Goal: Task Accomplishment & Management: Complete application form

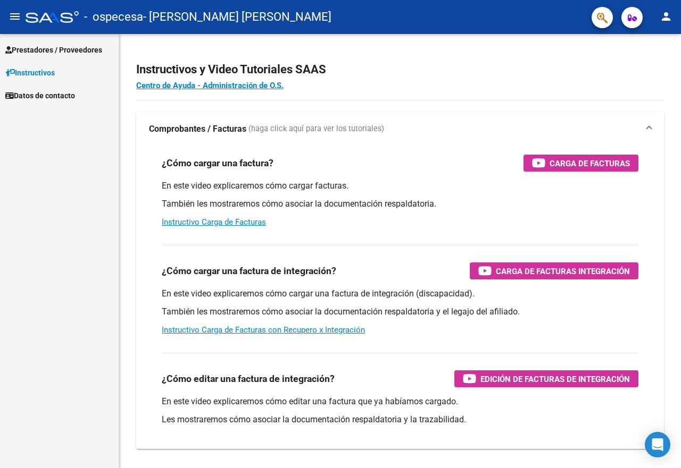
click at [79, 47] on span "Prestadores / Proveedores" at bounding box center [53, 50] width 97 height 12
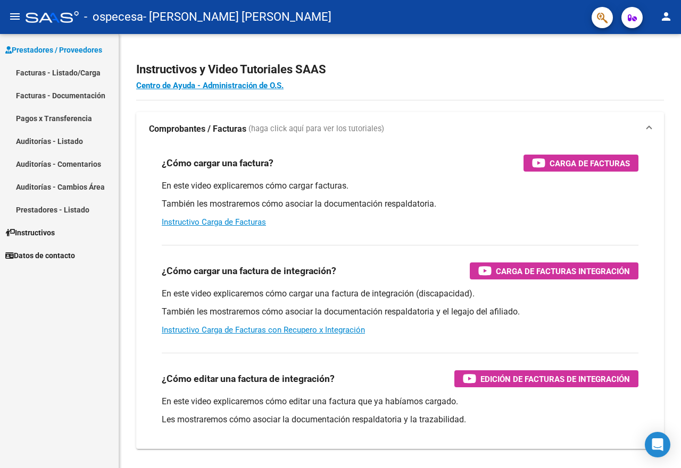
click at [31, 73] on link "Facturas - Listado/Carga" at bounding box center [59, 72] width 119 height 23
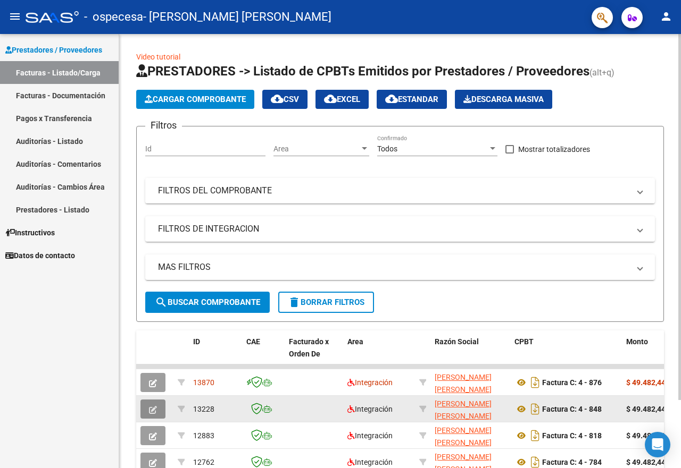
click at [148, 412] on button "button" at bounding box center [152, 409] width 25 height 19
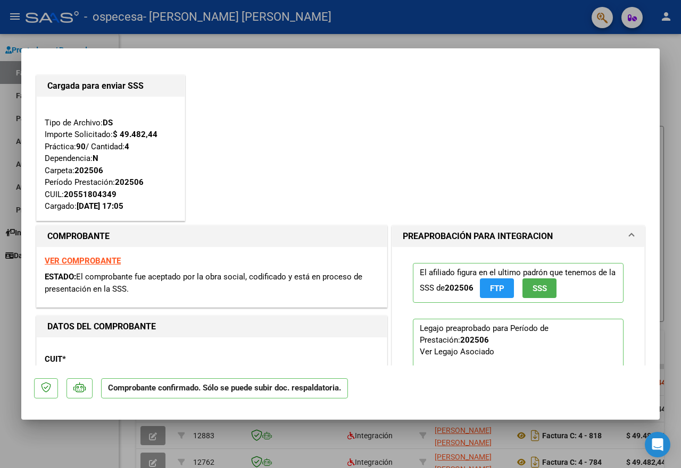
click at [132, 40] on div at bounding box center [340, 234] width 681 height 468
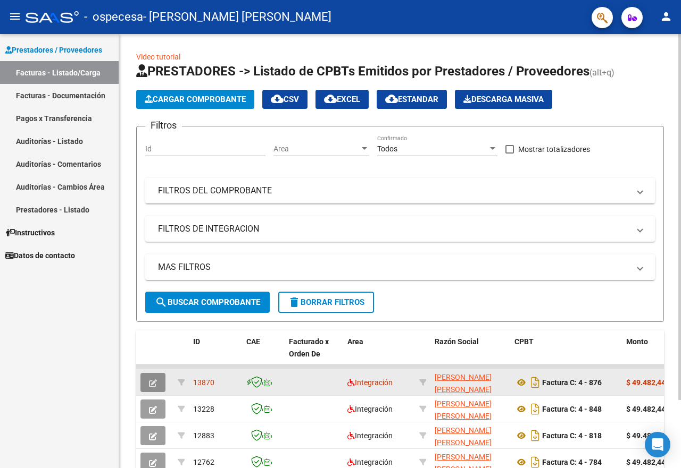
click at [145, 382] on button "button" at bounding box center [152, 382] width 25 height 19
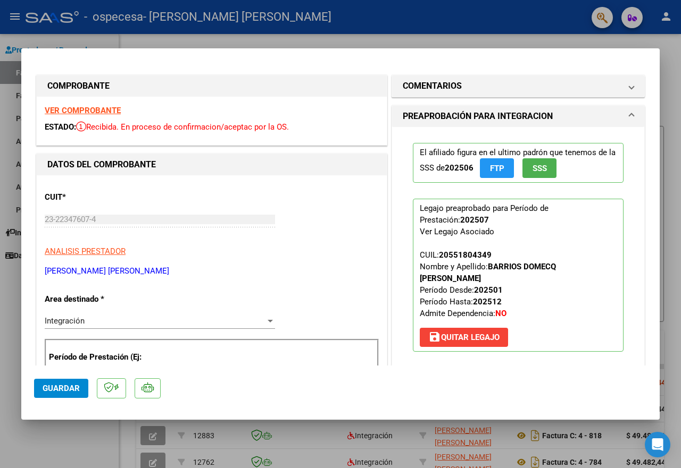
click at [296, 39] on div at bounding box center [340, 234] width 681 height 468
type input "$ 0,00"
